Goal: Information Seeking & Learning: Check status

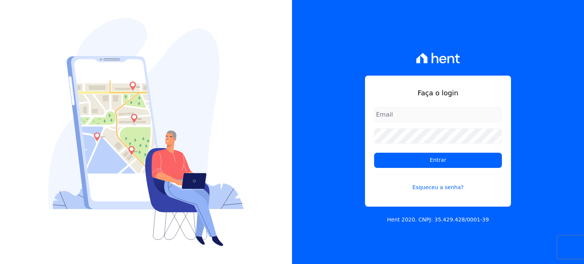
click at [397, 118] on input "email" at bounding box center [438, 114] width 128 height 15
type input "[PERSON_NAME][EMAIL_ADDRESS][DOMAIN_NAME]"
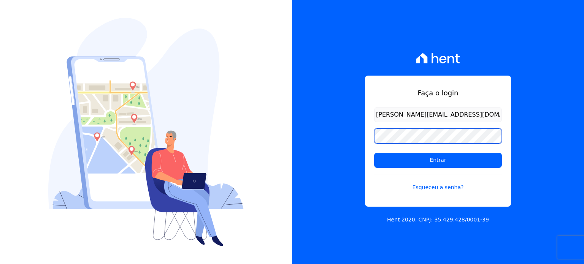
click at [374, 153] on input "Entrar" at bounding box center [438, 160] width 128 height 15
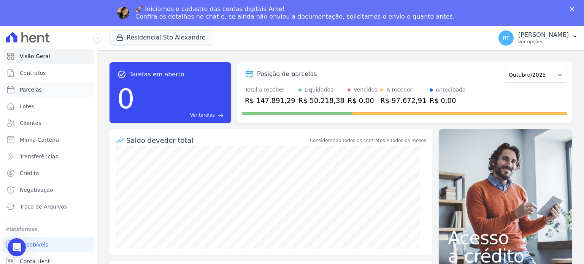
click at [34, 91] on span "Parcelas" at bounding box center [31, 90] width 22 height 8
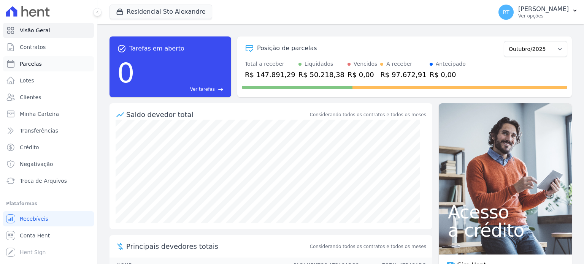
select select
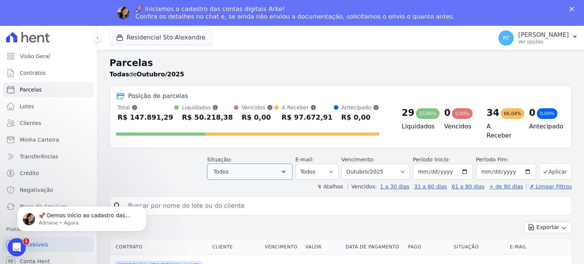
click at [286, 171] on icon "button" at bounding box center [284, 172] width 4 height 2
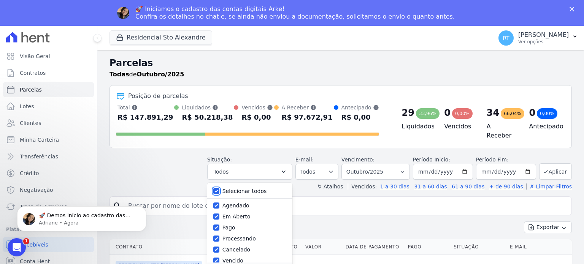
click at [220, 188] on input "Selecionar todos" at bounding box center [216, 191] width 6 height 6
checkbox input "false"
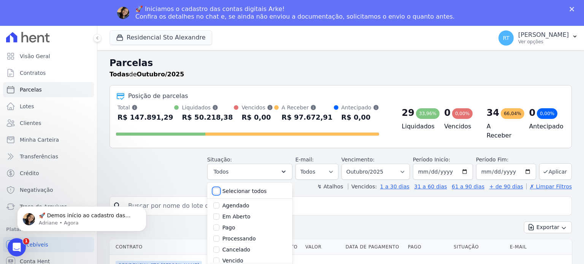
checkbox input "false"
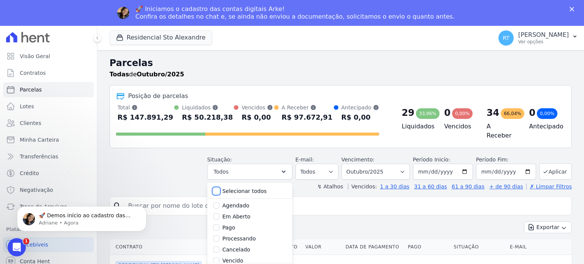
checkbox input "false"
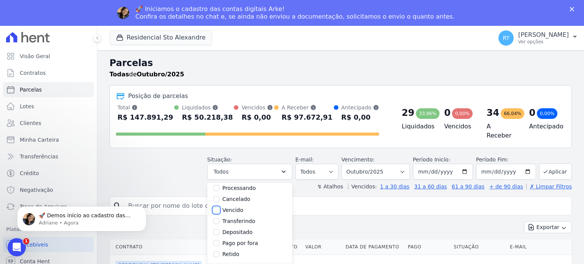
click at [220, 207] on input "Vencido" at bounding box center [216, 210] width 6 height 6
checkbox input "true"
click at [390, 199] on input "search" at bounding box center [346, 206] width 445 height 15
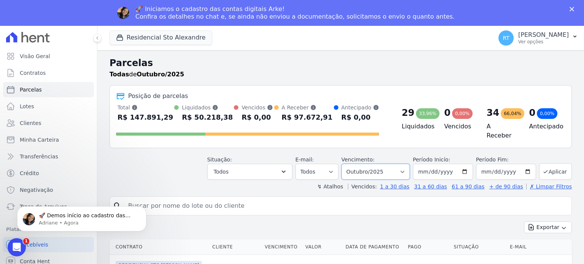
click at [405, 169] on select "Filtrar por período ──────── Todos os meses Março/2020 Abril/2020 Maio/2020 Jun…" at bounding box center [376, 172] width 68 height 16
select select "date_range_filter"
click at [348, 164] on select "Filtrar por período ──────── Todos os meses Março/2020 Abril/2020 Maio/2020 Jun…" at bounding box center [376, 172] width 68 height 16
click at [466, 172] on input "[DATE]" at bounding box center [443, 172] width 60 height 16
type input "[DATE]"
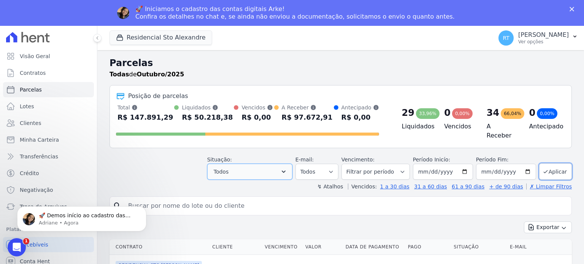
click at [288, 168] on icon "button" at bounding box center [284, 172] width 8 height 8
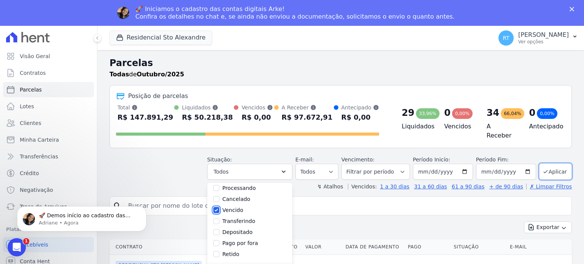
click at [220, 209] on input "Vencido" at bounding box center [216, 210] width 6 height 6
checkbox input "true"
click at [333, 203] on input "search" at bounding box center [346, 206] width 445 height 15
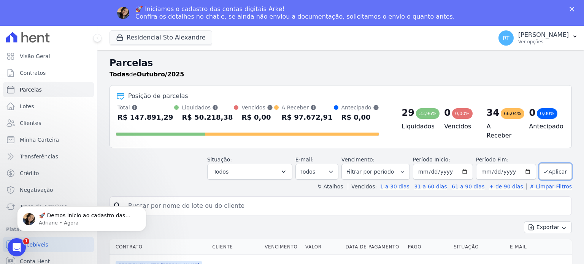
click at [332, 203] on input "search" at bounding box center [346, 206] width 445 height 15
click at [280, 144] on div "Posição de parcelas Total Soma das parcelas pagas, vencidas, em aberto e agenda…" at bounding box center [341, 116] width 463 height 63
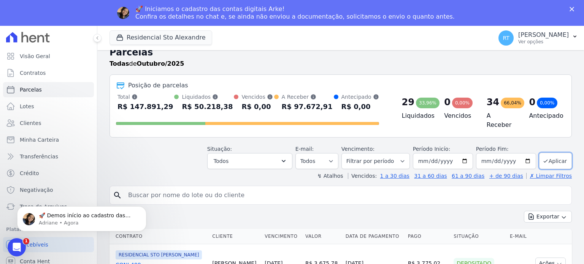
scroll to position [0, 0]
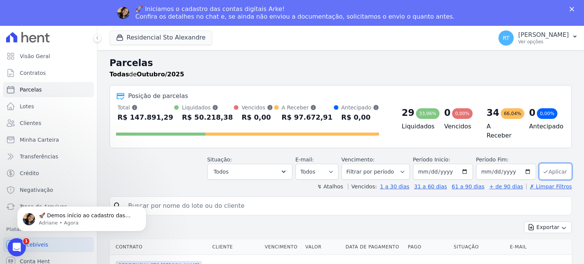
click at [549, 166] on button "Aplicar" at bounding box center [556, 172] width 33 height 16
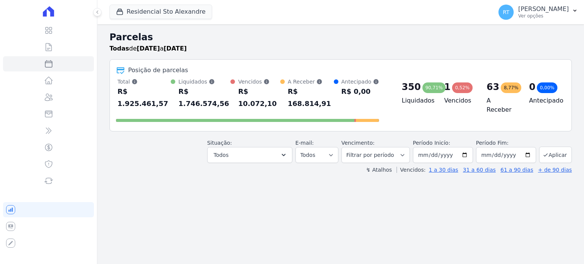
select select
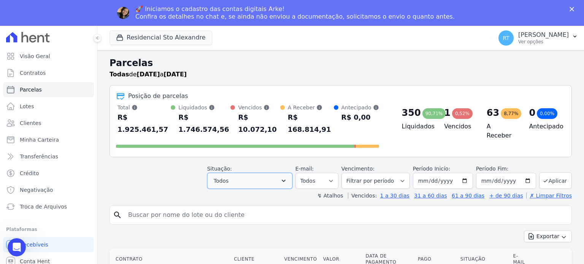
click at [288, 177] on icon "button" at bounding box center [284, 181] width 8 height 8
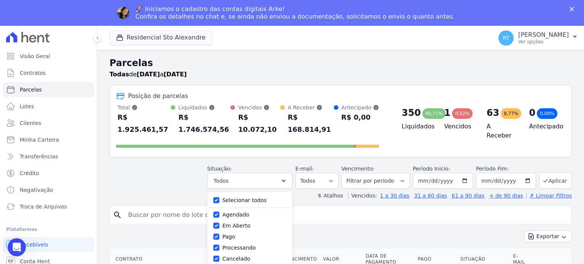
click at [241, 197] on label "Selecionar todos" at bounding box center [245, 200] width 45 height 6
click at [220, 197] on input "Selecionar todos" at bounding box center [216, 200] width 6 height 6
checkbox input "false"
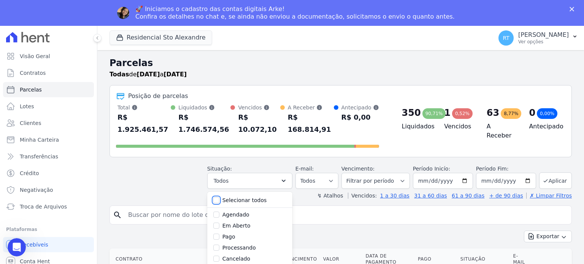
checkbox input "false"
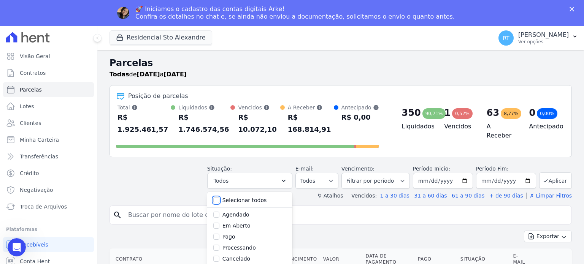
checkbox input "false"
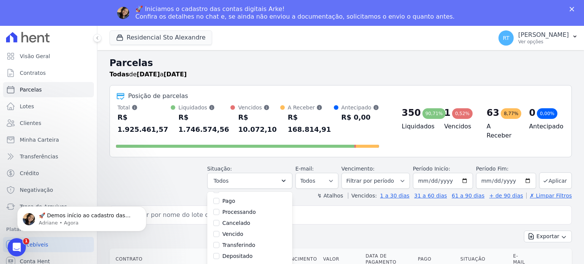
scroll to position [37, 0]
click at [220, 231] on input "Vencido" at bounding box center [216, 234] width 6 height 6
checkbox input "true"
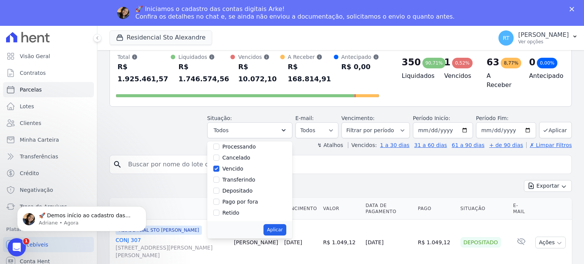
scroll to position [76, 0]
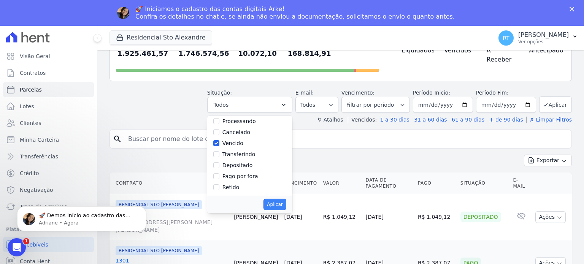
click at [286, 199] on button "Aplicar" at bounding box center [275, 204] width 22 height 11
select select "overdue"
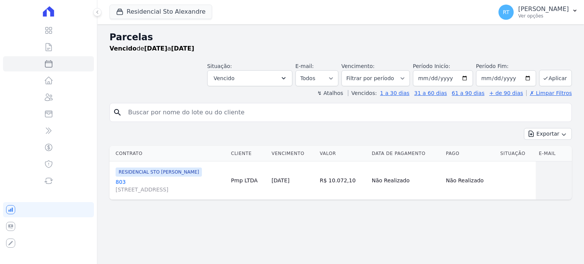
select select
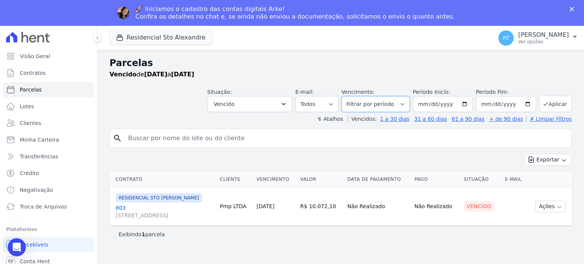
click at [410, 105] on select "Filtrar por período ──────── Todos os meses Março/2020 Abril/2020 Maio/2020 Jun…" at bounding box center [376, 104] width 68 height 16
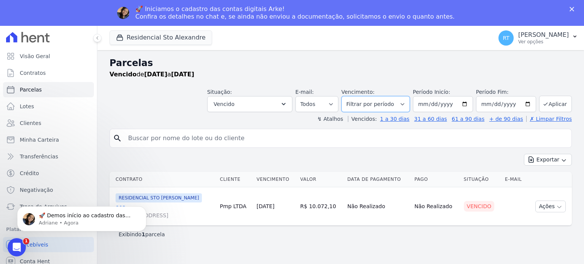
click at [354, 96] on select "Filtrar por período ──────── Todos os meses Março/2020 Abril/2020 Maio/2020 Jun…" at bounding box center [376, 104] width 68 height 16
click at [558, 104] on button "Aplicar" at bounding box center [556, 104] width 33 height 16
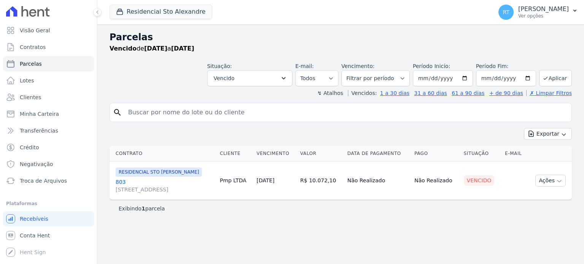
select select
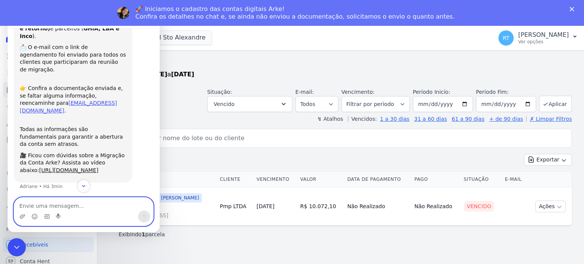
scroll to position [58, 0]
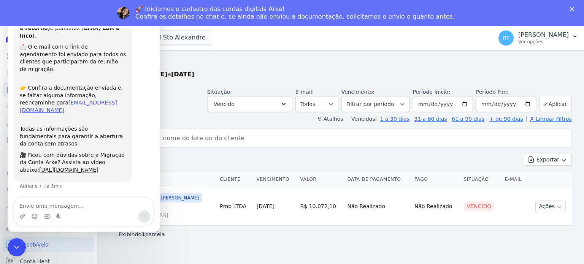
click at [206, 117] on div "↯ Atalhos Vencidos: 1 a 30 dias 31 a 60 dias 61 a 90 dias + de 90 dias ✗ Limpar…" at bounding box center [341, 119] width 463 height 8
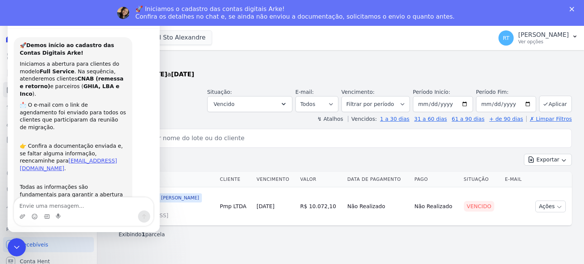
scroll to position [0, 0]
click at [205, 135] on input "search" at bounding box center [346, 138] width 445 height 15
click at [13, 247] on icon "Encerramento do Messenger da Intercom" at bounding box center [15, 246] width 9 height 9
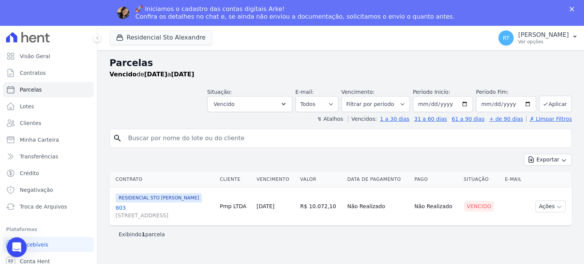
scroll to position [58, 0]
click at [572, 7] on icon "Fechar" at bounding box center [572, 9] width 5 height 5
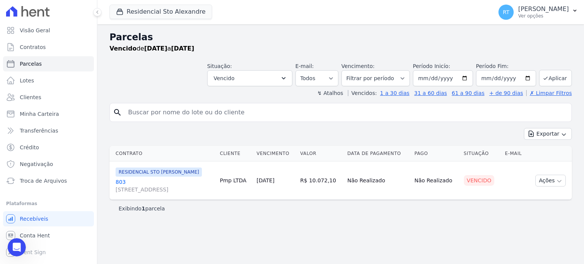
click at [349, 120] on div "search" at bounding box center [341, 112] width 463 height 19
